Goal: Transaction & Acquisition: Obtain resource

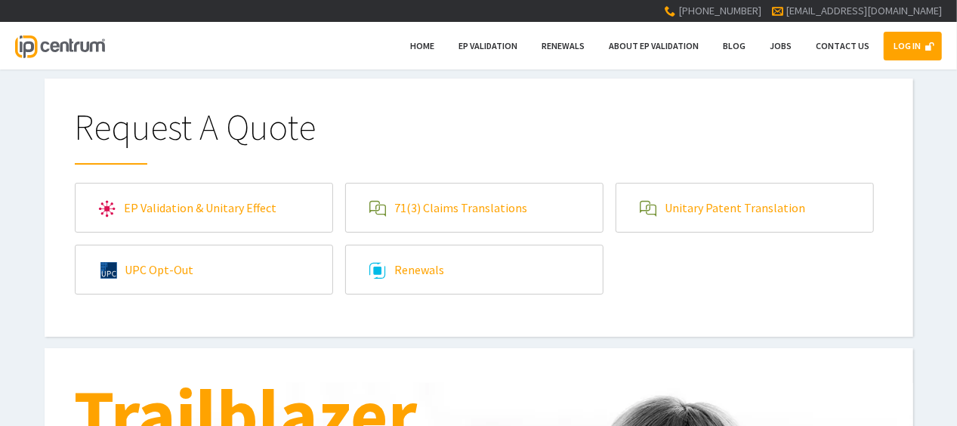
type input"] "[EMAIL_ADDRESS][DOMAIN_NAME]"
click at [885, 42] on link "LOG IN" at bounding box center [912, 46] width 58 height 29
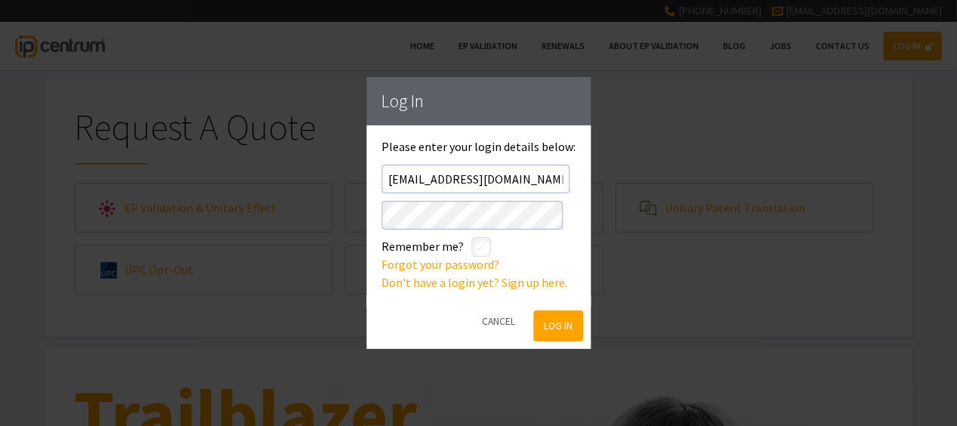
click at [559, 322] on button "Log In" at bounding box center [558, 325] width 49 height 31
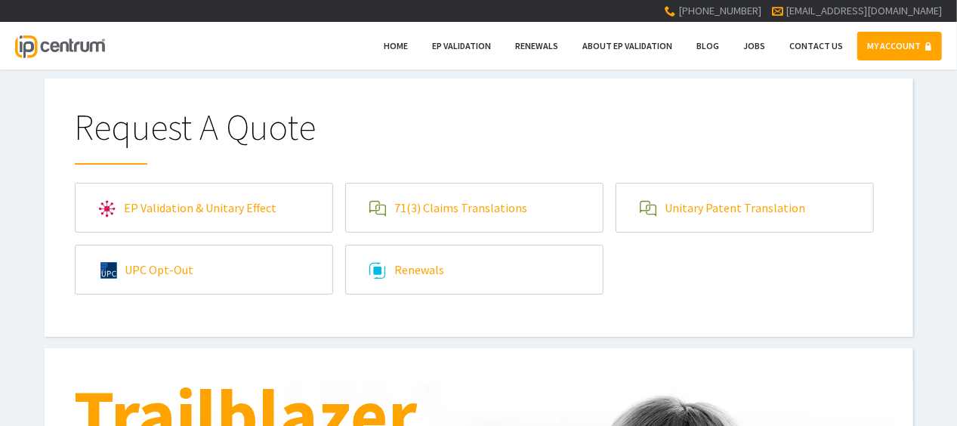
click at [406, 200] on link "71(3) Claims Translations" at bounding box center [474, 207] width 257 height 48
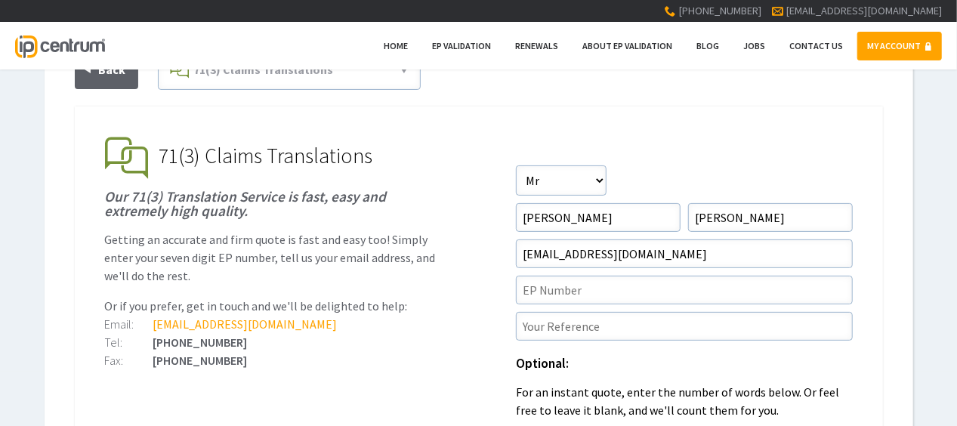
scroll to position [227, 0]
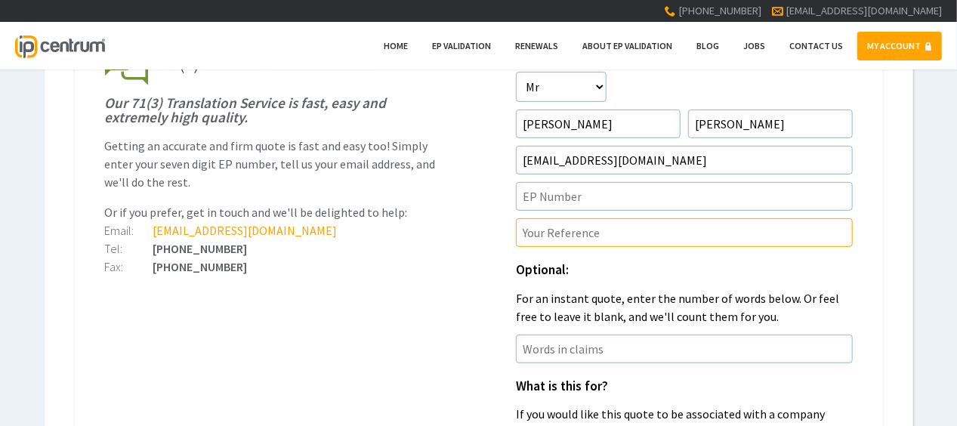
click at [583, 234] on input"] "text" at bounding box center [684, 232] width 337 height 29
paste input"] "P46091EPN1"
type input"] "P46091EPN1/RAB"
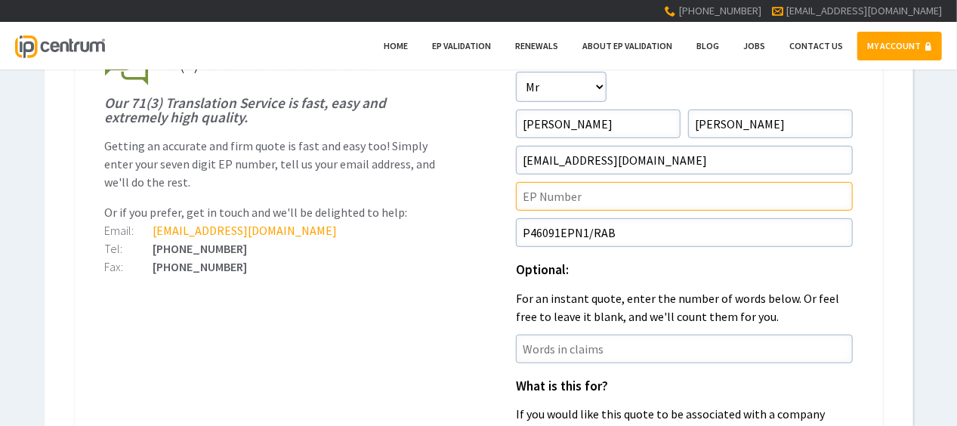
click at [566, 198] on input"] "text" at bounding box center [684, 196] width 337 height 29
paste input"] "22907573.4"
type input"] "EP22907573.4"
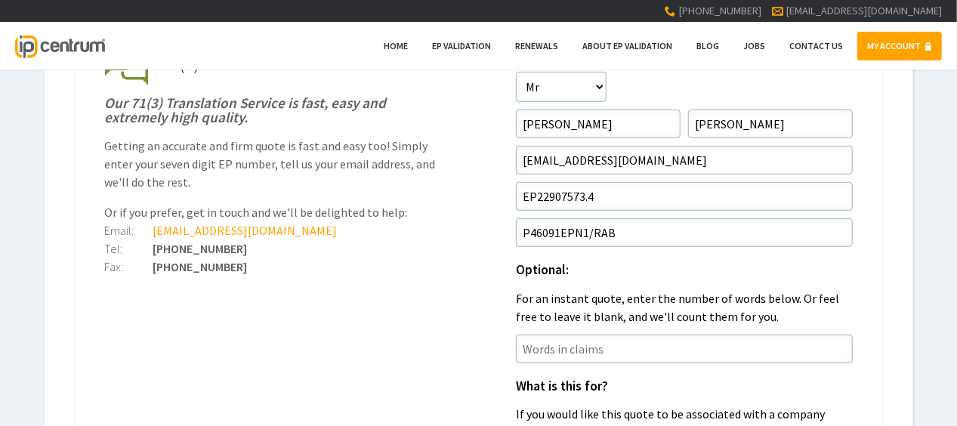
click at [388, 329] on ul "EP Validation & Unitary Effect IP Centrum makes European Patent Validation and …" at bounding box center [479, 416] width 808 height 807
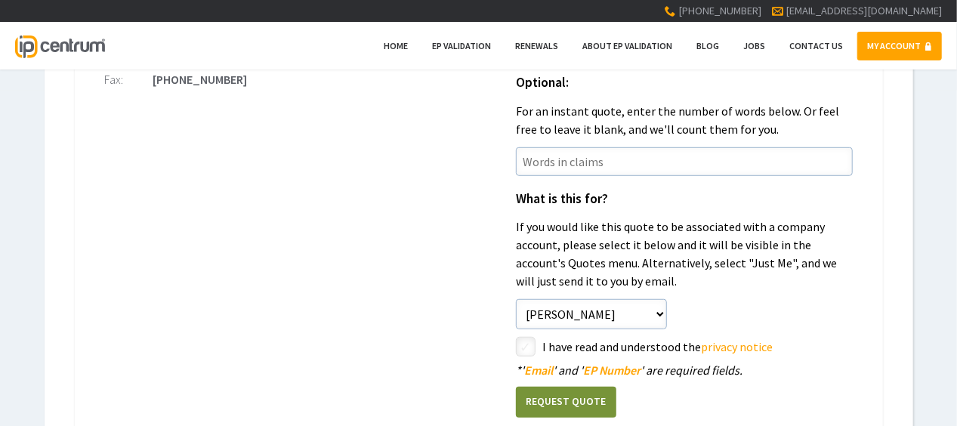
scroll to position [453, 0]
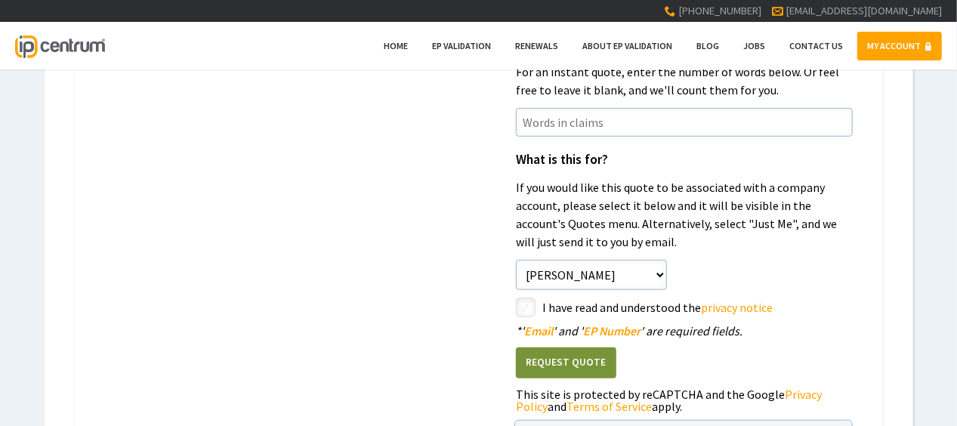
click at [519, 300] on input"] "checkbox" at bounding box center [528, 309] width 18 height 18
checkbox input"] "true"
click at [593, 362] on button "Request Quote" at bounding box center [566, 362] width 100 height 31
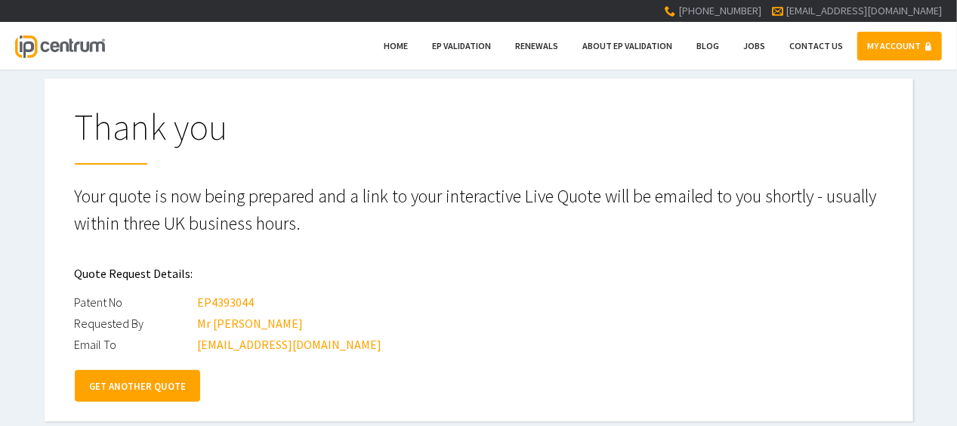
click at [122, 378] on link "GET ANOTHER QUOTE" at bounding box center [137, 386] width 125 height 32
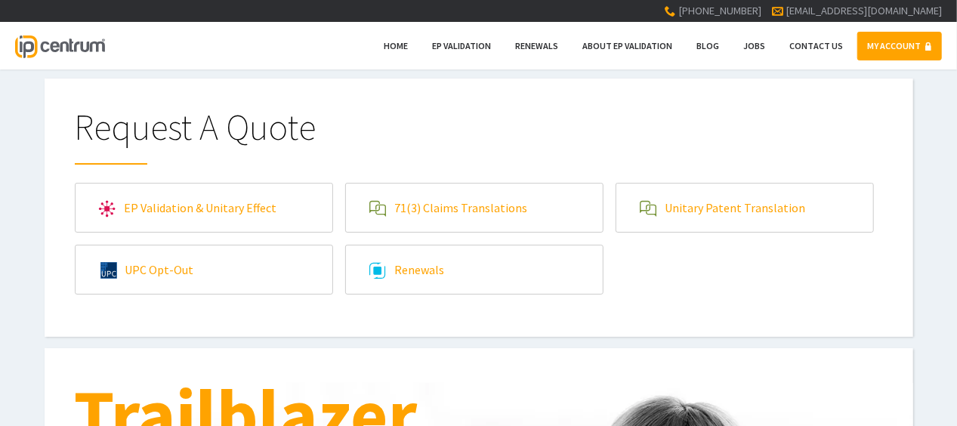
click at [465, 221] on link "71(3) Claims Translations" at bounding box center [474, 207] width 257 height 48
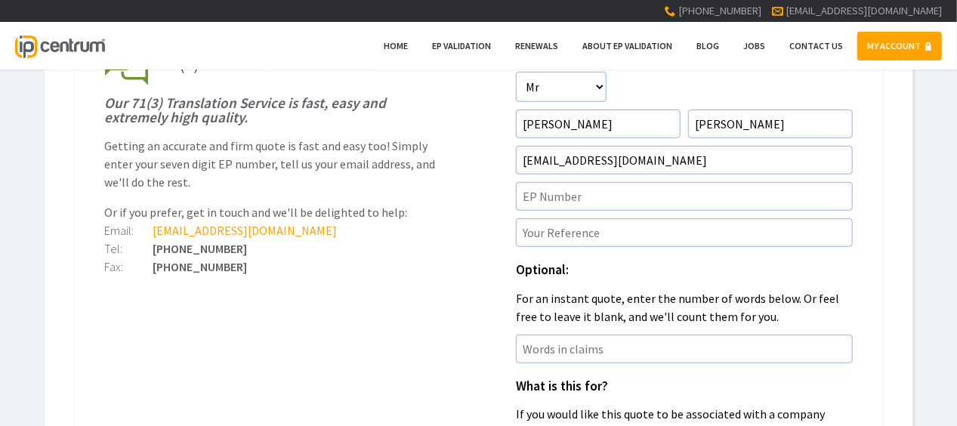
scroll to position [200, 0]
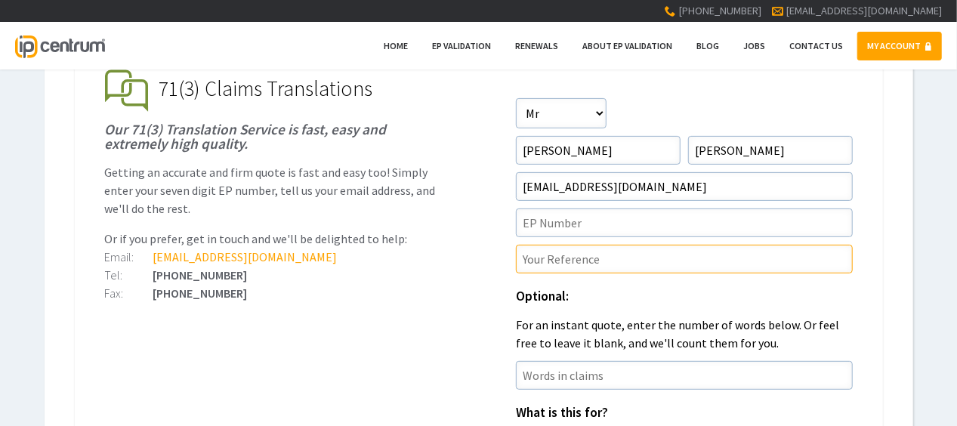
click at [570, 269] on input"] "text" at bounding box center [684, 259] width 337 height 29
paste input"] "Y19581EPD1D1"
type input"] "Y19581EPD1D1/MJB"
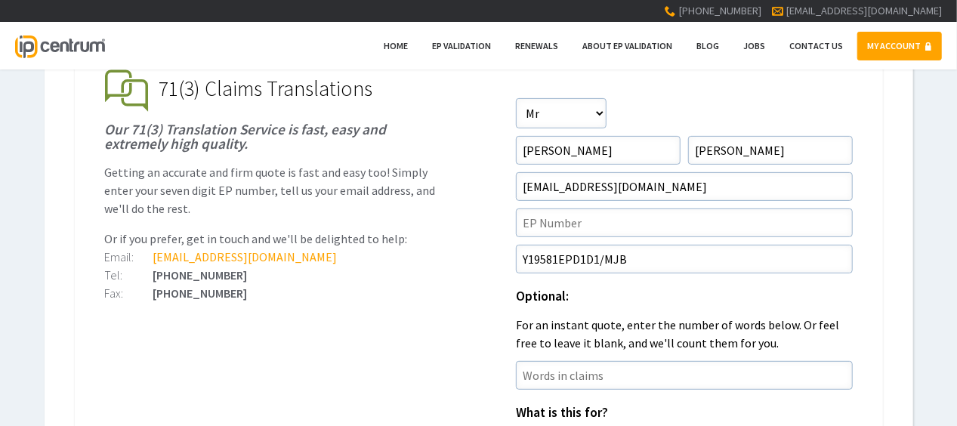
click at [565, 240] on form "Salutation Salutation Mr Mrs Miss Ms Dr Other First Name David Surname Clark Em…" at bounding box center [684, 385] width 337 height 575
click at [569, 228] on input"] "text" at bounding box center [684, 222] width 337 height 29
paste input"] "22168357.6"
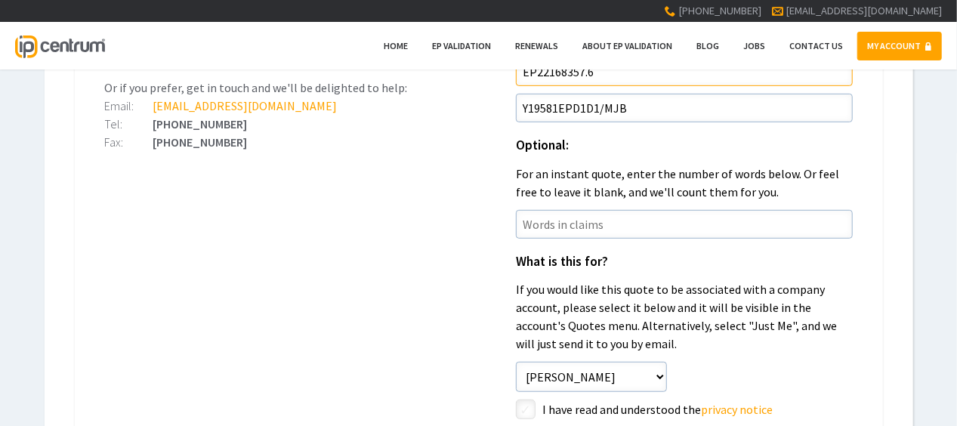
scroll to position [502, 0]
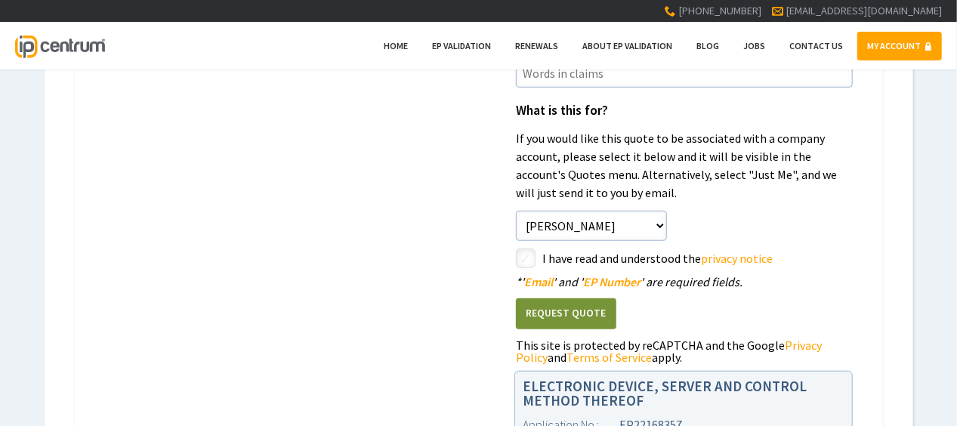
type input"] "EP22168357.6"
click at [525, 260] on input"] "checkbox" at bounding box center [528, 260] width 18 height 18
checkbox input"] "true"
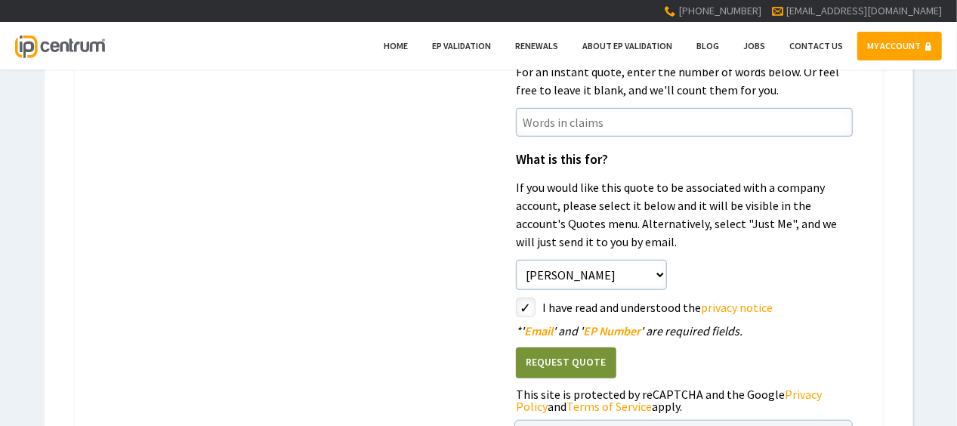
scroll to position [529, 0]
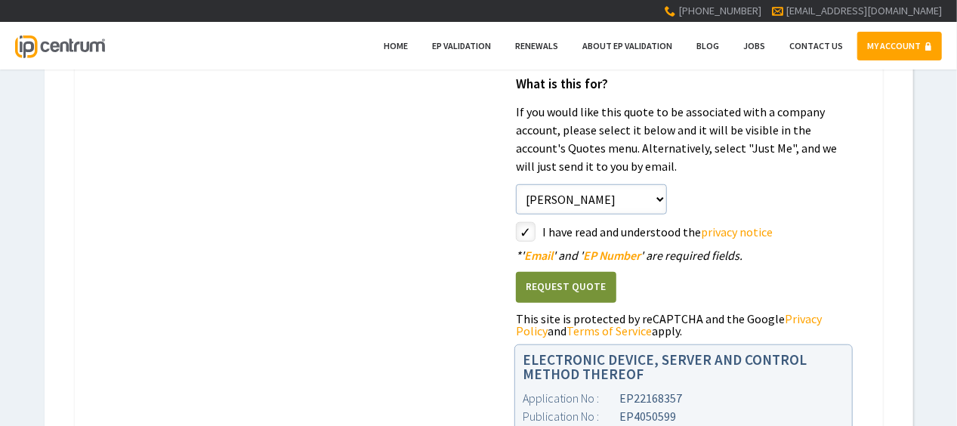
click at [551, 291] on button "Request Quote" at bounding box center [566, 287] width 100 height 31
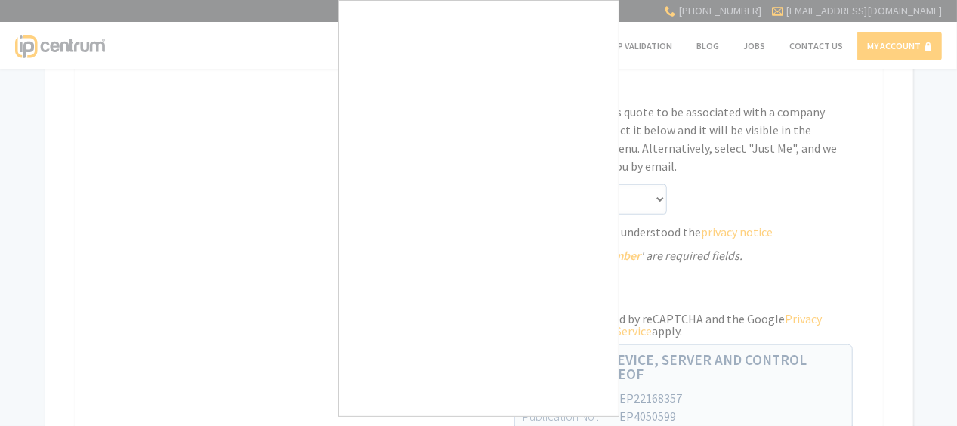
click at [621, 340] on div at bounding box center [478, 213] width 957 height 426
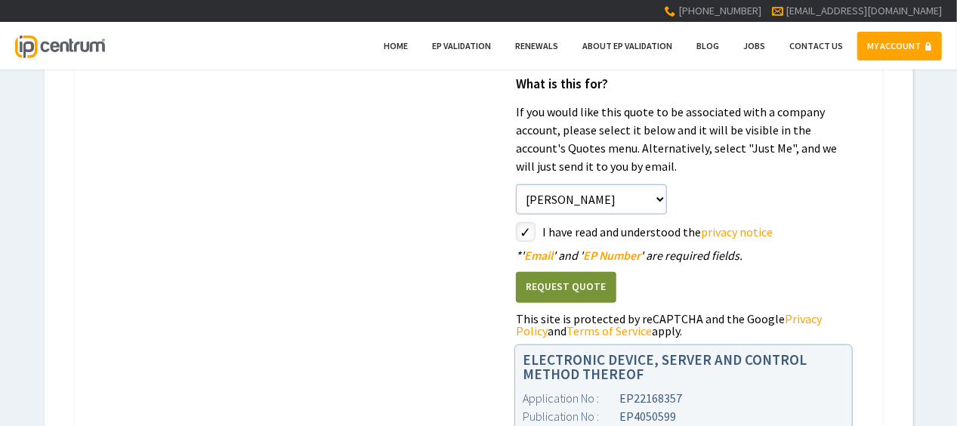
click at [580, 285] on button "Request Quote" at bounding box center [566, 287] width 100 height 31
